Goal: Information Seeking & Learning: Understand process/instructions

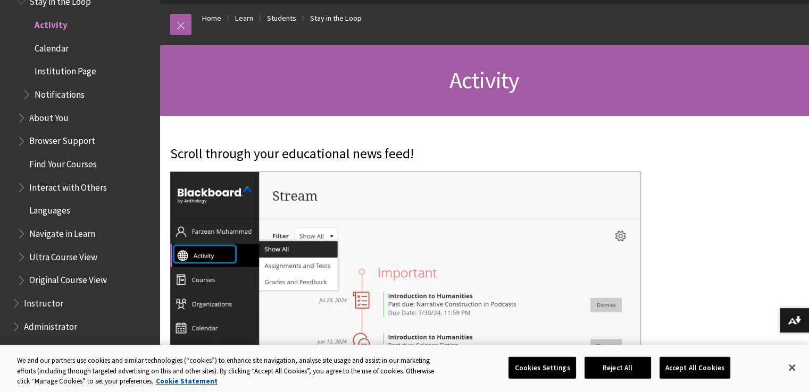
scroll to position [1147, 0]
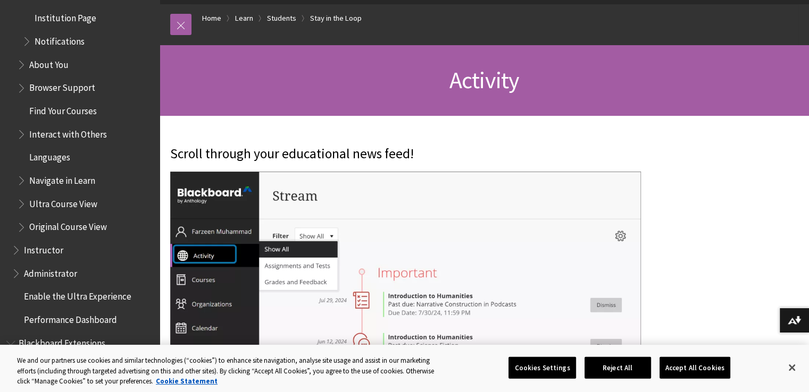
click at [96, 109] on span "Find Your Courses" at bounding box center [63, 109] width 68 height 14
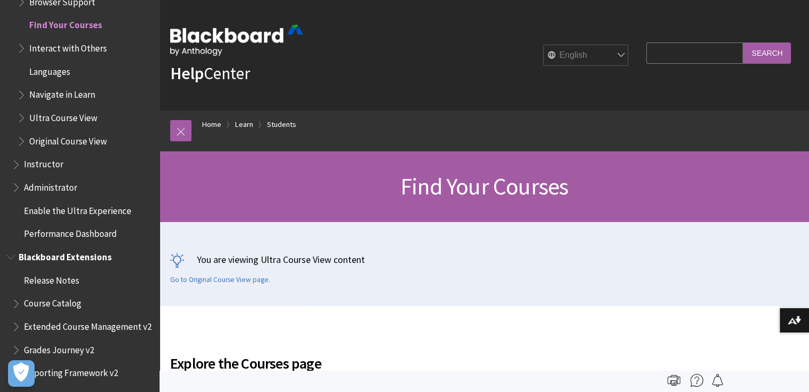
click at [79, 307] on span "Course Catalog" at bounding box center [52, 302] width 57 height 14
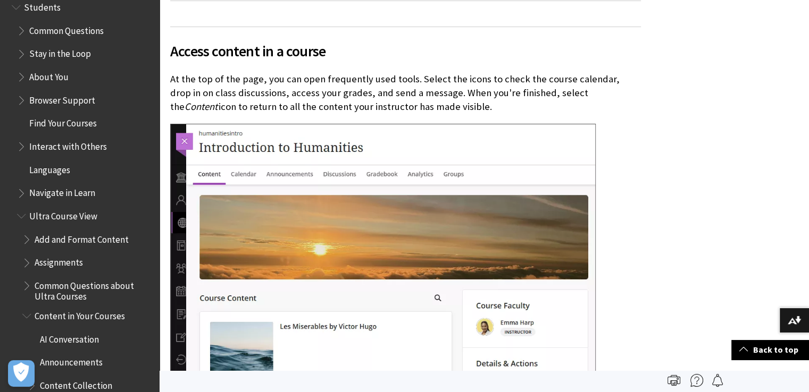
scroll to position [1030, 0]
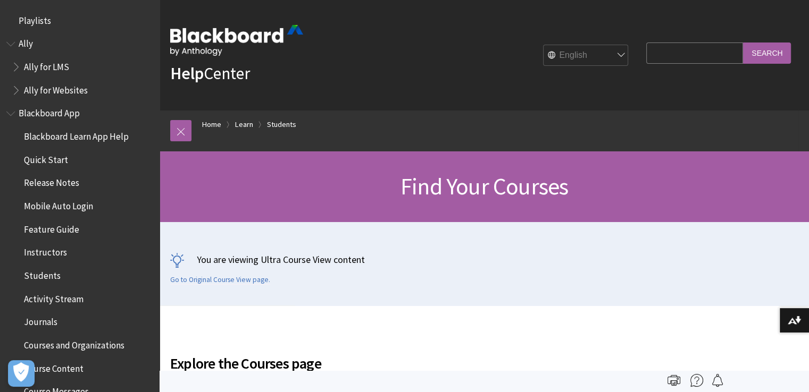
scroll to position [1140, 0]
